Goal: Navigation & Orientation: Find specific page/section

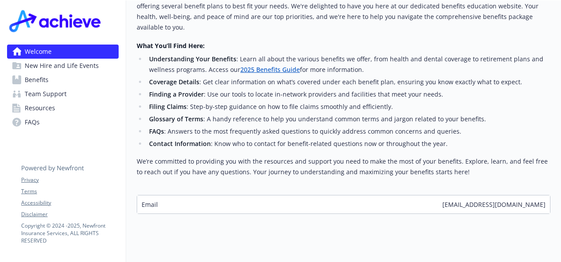
scroll to position [371, 0]
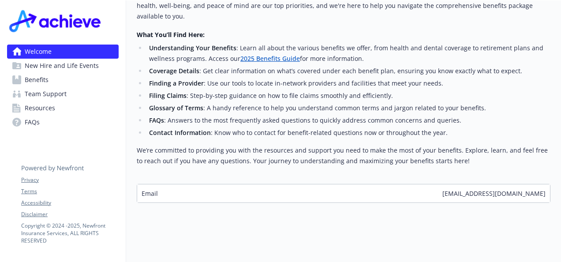
click at [48, 82] on link "Benefits" at bounding box center [62, 80] width 111 height 14
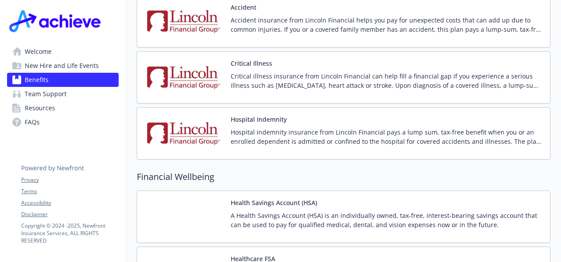
scroll to position [1145, 0]
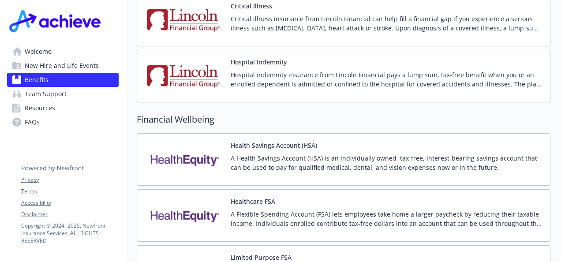
click at [63, 103] on link "Resources" at bounding box center [62, 108] width 111 height 14
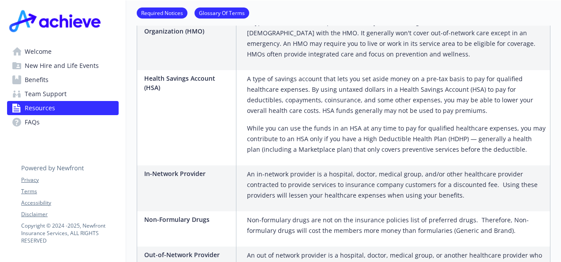
click at [71, 95] on link "Team Support" at bounding box center [62, 94] width 111 height 14
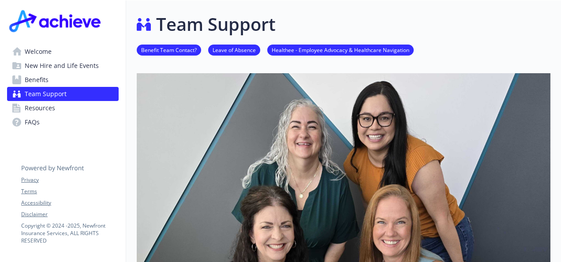
click at [57, 54] on link "Welcome" at bounding box center [62, 52] width 111 height 14
